Goal: Contribute content: Add original content to the website for others to see

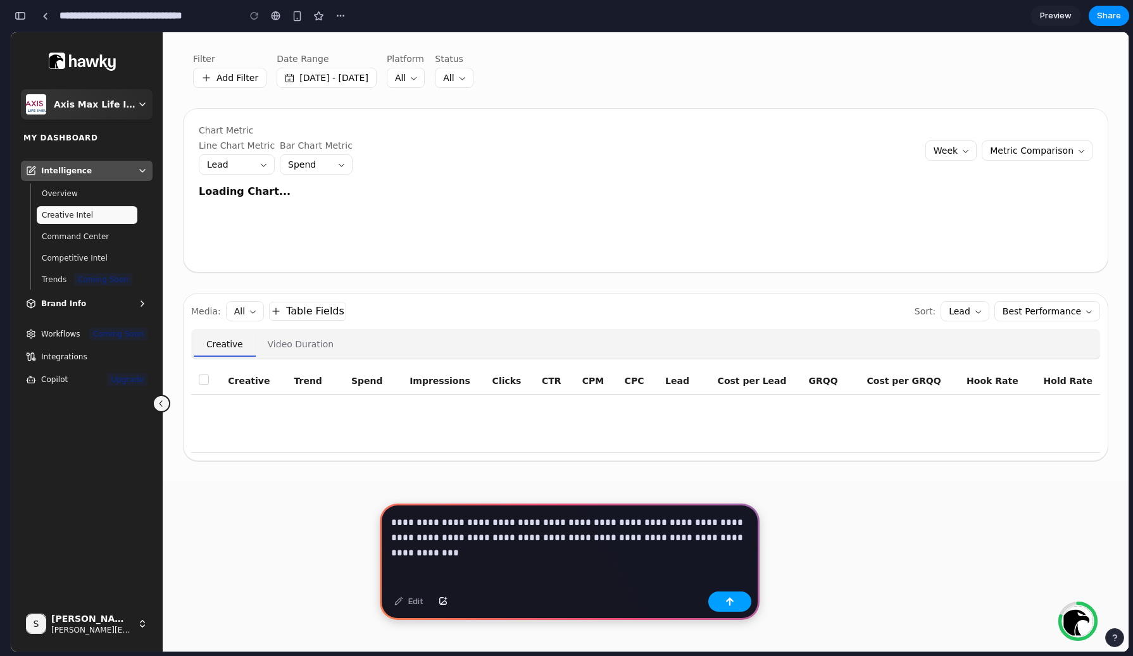
click at [732, 598] on div "button" at bounding box center [729, 602] width 9 height 9
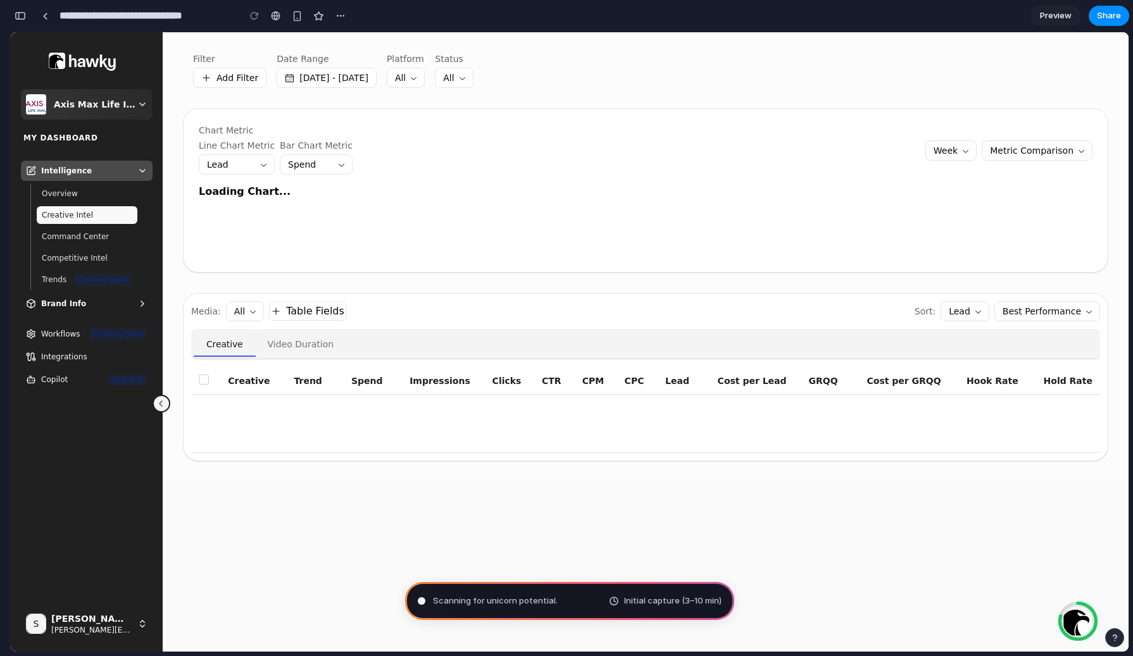
type input "**********"
